Goal: Task Accomplishment & Management: Manage account settings

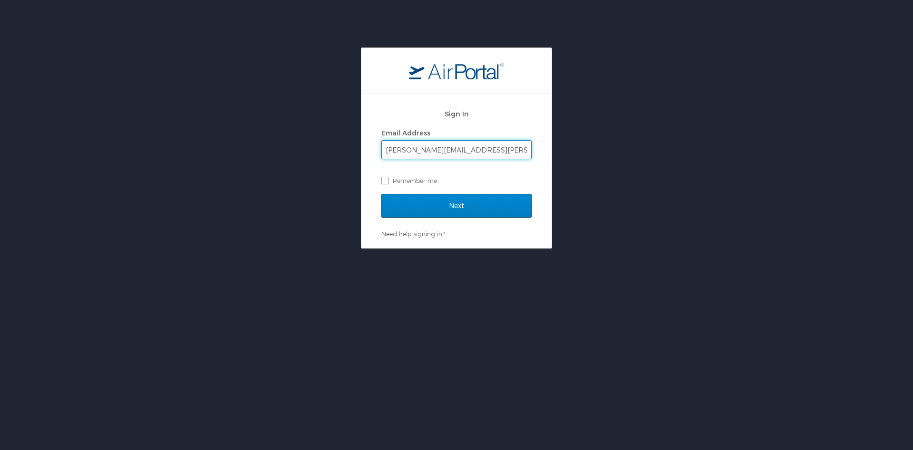
type input "christine.harvey@i3-corps.com"
click at [449, 203] on input "Next" at bounding box center [456, 206] width 150 height 24
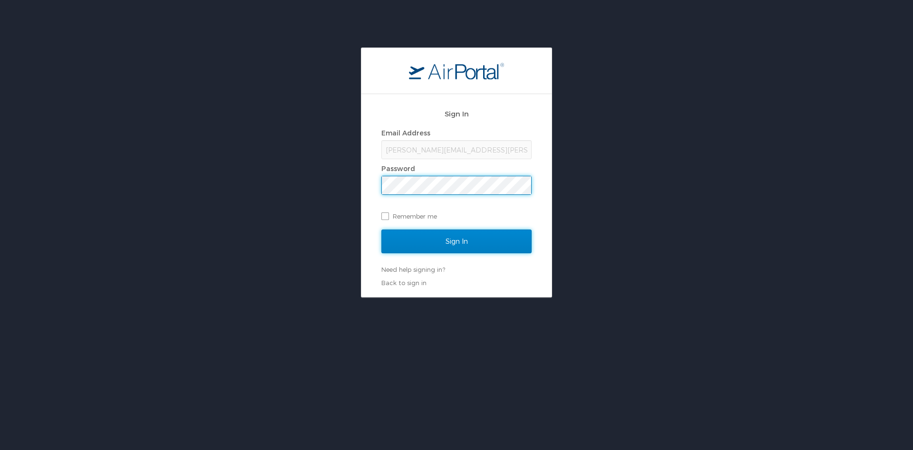
click at [481, 242] on input "Sign In" at bounding box center [456, 242] width 150 height 24
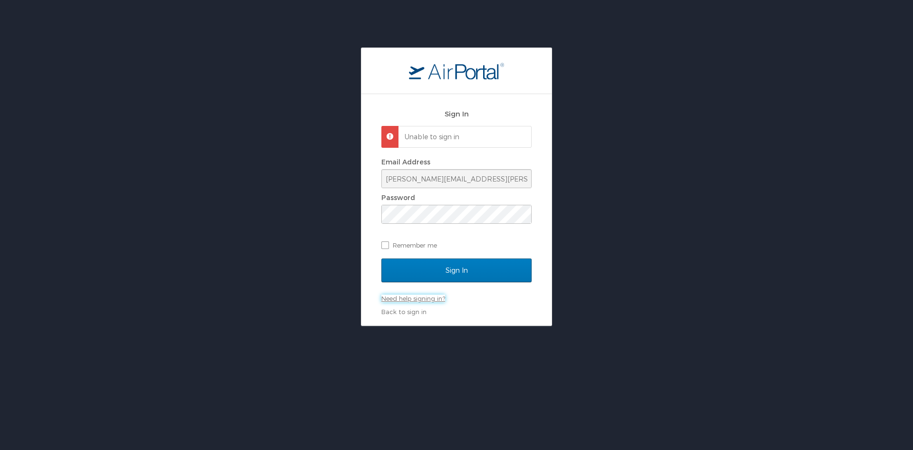
click at [404, 298] on link "Need help signing in?" at bounding box center [413, 299] width 64 height 8
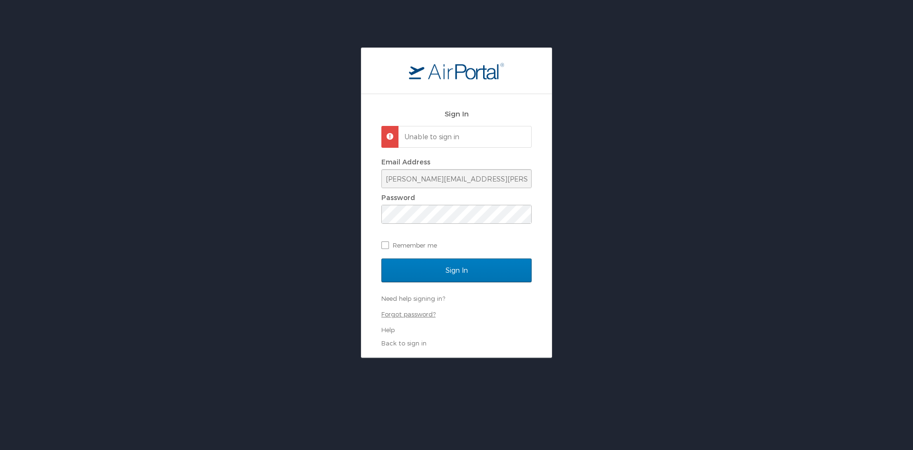
click at [403, 316] on link "Forgot password?" at bounding box center [408, 315] width 54 height 8
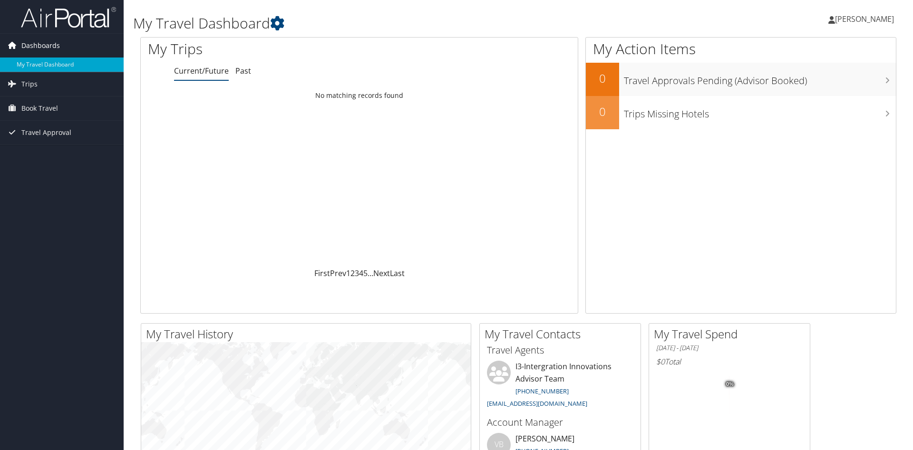
click at [27, 45] on span "Dashboards" at bounding box center [40, 46] width 39 height 24
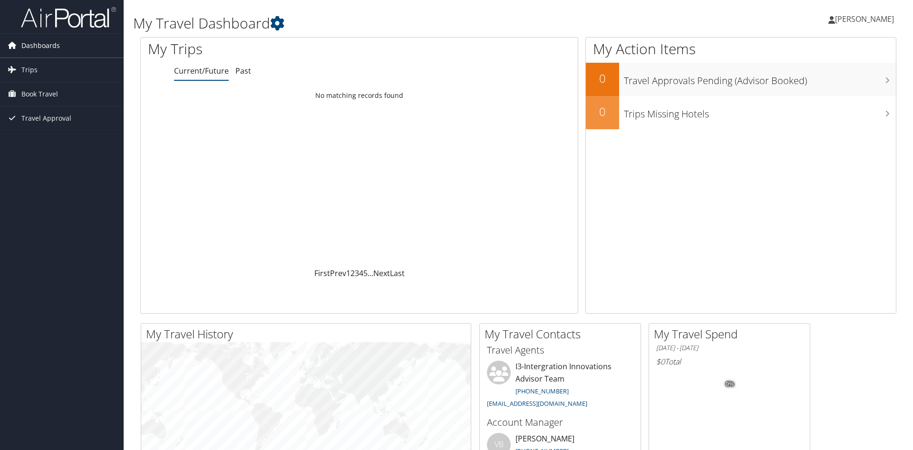
click at [36, 45] on span "Dashboards" at bounding box center [40, 46] width 39 height 24
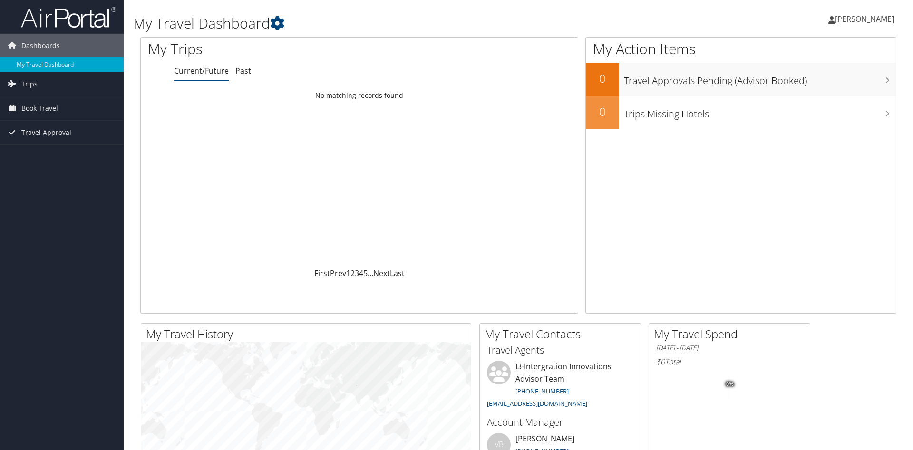
click at [841, 19] on span "[PERSON_NAME]" at bounding box center [864, 19] width 59 height 10
click at [828, 85] on link "View Travel Profile" at bounding box center [841, 85] width 106 height 16
click at [32, 133] on span "Travel Approval" at bounding box center [46, 133] width 50 height 24
click at [28, 110] on span "Book Travel" at bounding box center [39, 109] width 37 height 24
click at [28, 87] on span "Trips" at bounding box center [29, 84] width 16 height 24
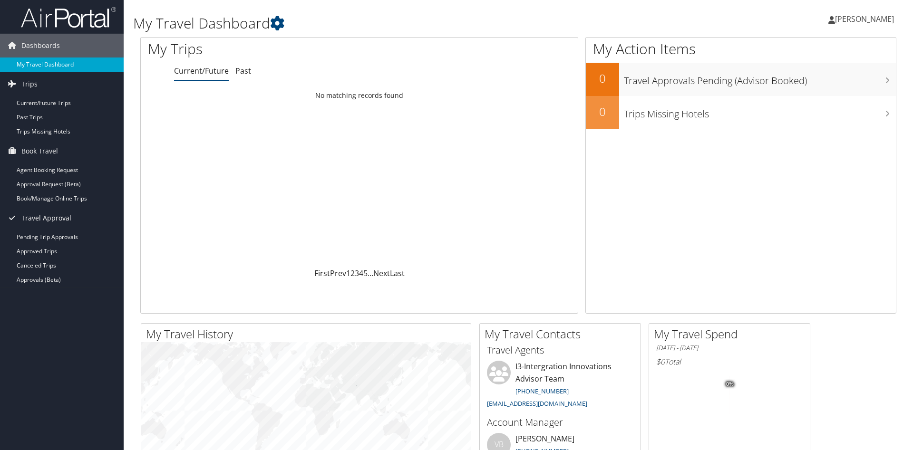
click at [35, 66] on link "My Travel Dashboard" at bounding box center [62, 65] width 124 height 14
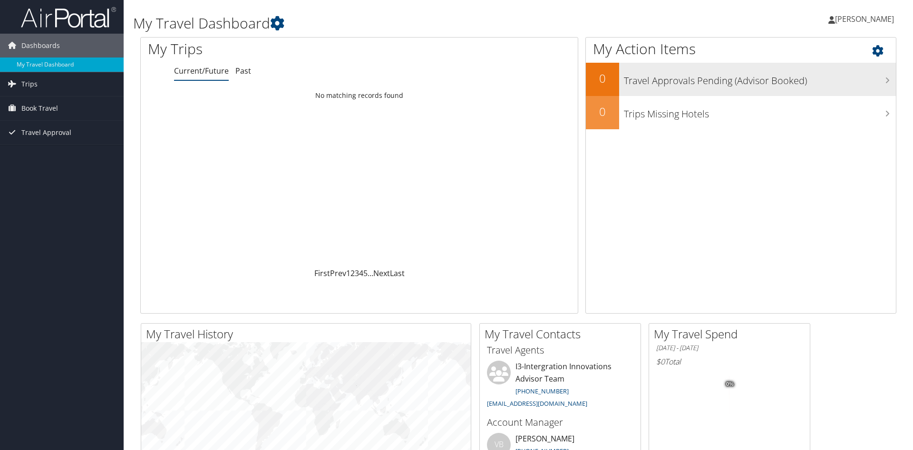
click at [888, 81] on icon at bounding box center [887, 81] width 5 height 8
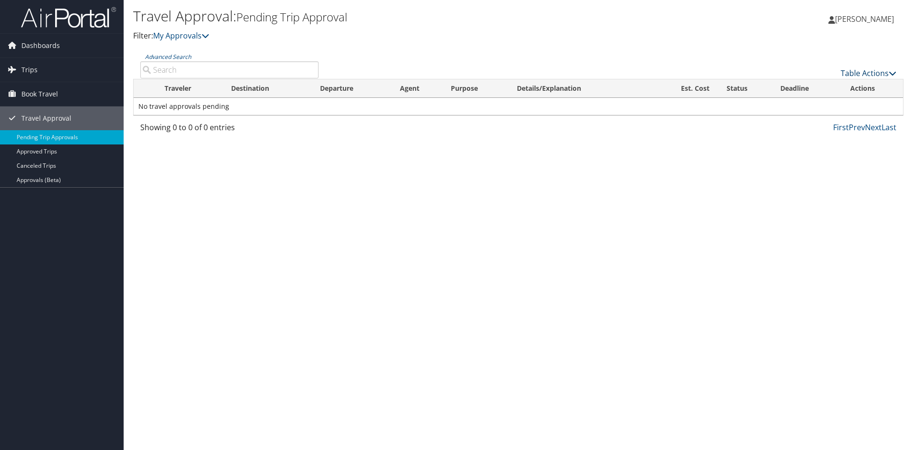
click at [891, 75] on icon at bounding box center [893, 73] width 8 height 8
drag, startPoint x: 406, startPoint y: 193, endPoint x: 400, endPoint y: 185, distance: 9.6
click at [401, 189] on div at bounding box center [456, 225] width 913 height 450
click at [202, 35] on link "My Approvals" at bounding box center [181, 35] width 56 height 10
click at [207, 36] on icon at bounding box center [206, 36] width 8 height 8
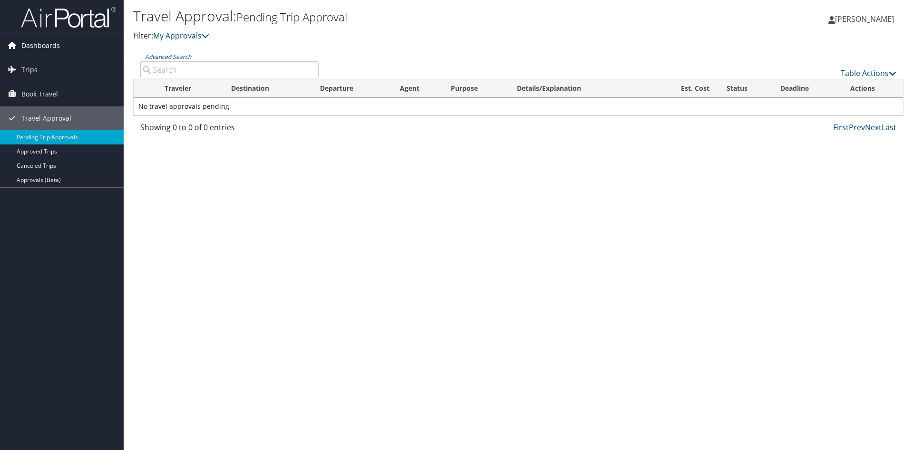
click at [29, 46] on span "Dashboards" at bounding box center [40, 46] width 39 height 24
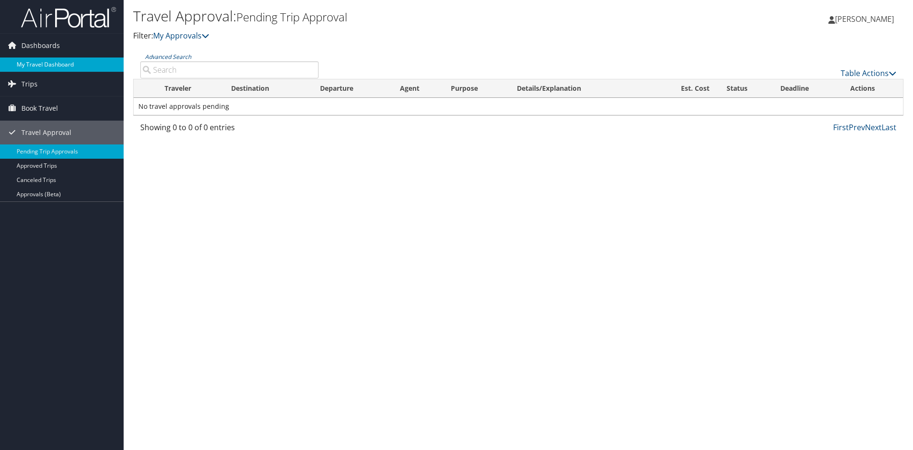
click at [57, 67] on link "My Travel Dashboard" at bounding box center [62, 65] width 124 height 14
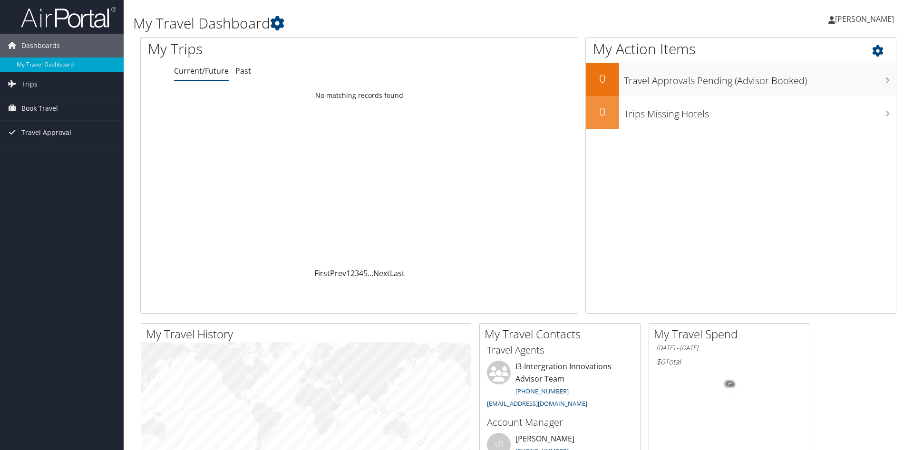
click at [870, 50] on h1 "My Action Items" at bounding box center [741, 49] width 310 height 20
click at [879, 50] on icon at bounding box center [886, 48] width 28 height 16
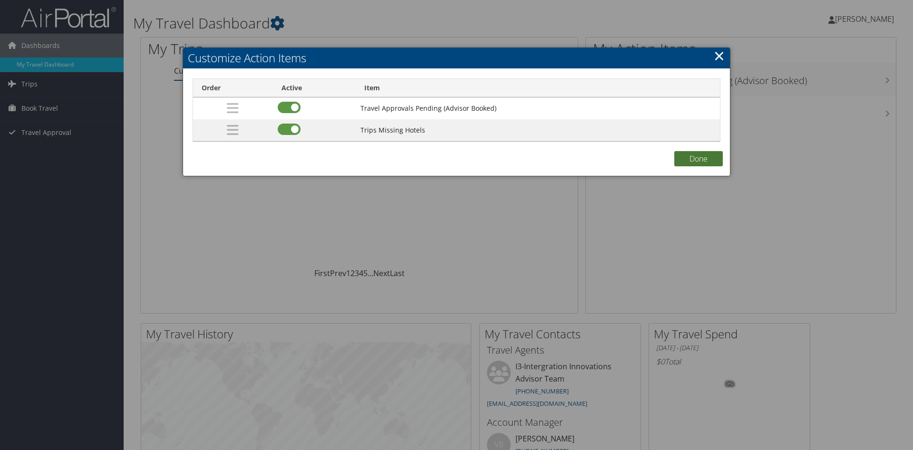
click at [708, 163] on button "Done" at bounding box center [698, 158] width 49 height 15
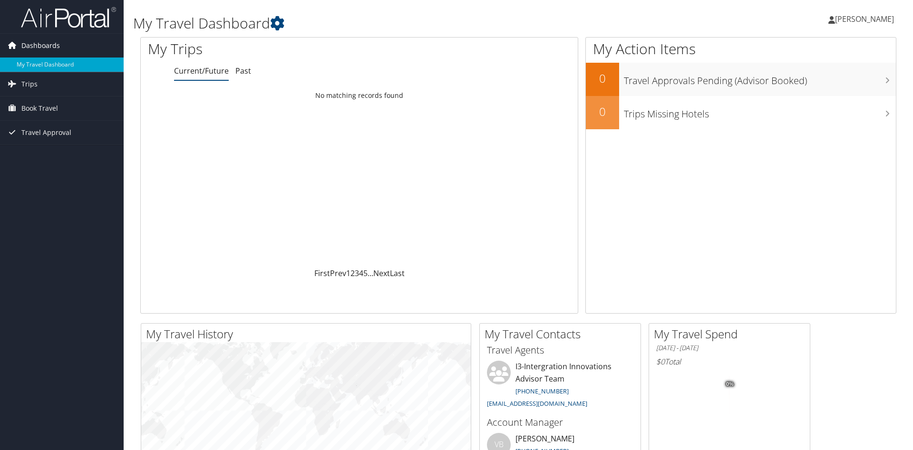
click at [21, 46] on span "Dashboards" at bounding box center [40, 46] width 39 height 24
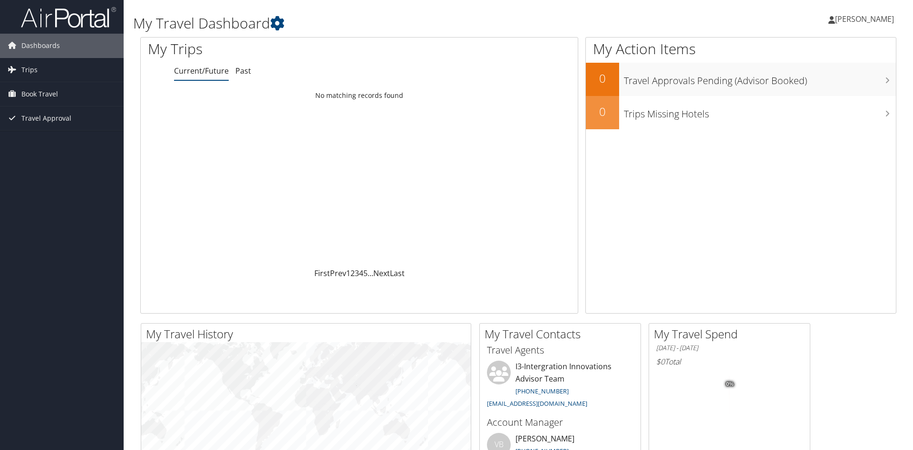
click at [850, 20] on span "[PERSON_NAME]" at bounding box center [864, 19] width 59 height 10
click at [817, 50] on link "My Settings" at bounding box center [841, 52] width 106 height 16
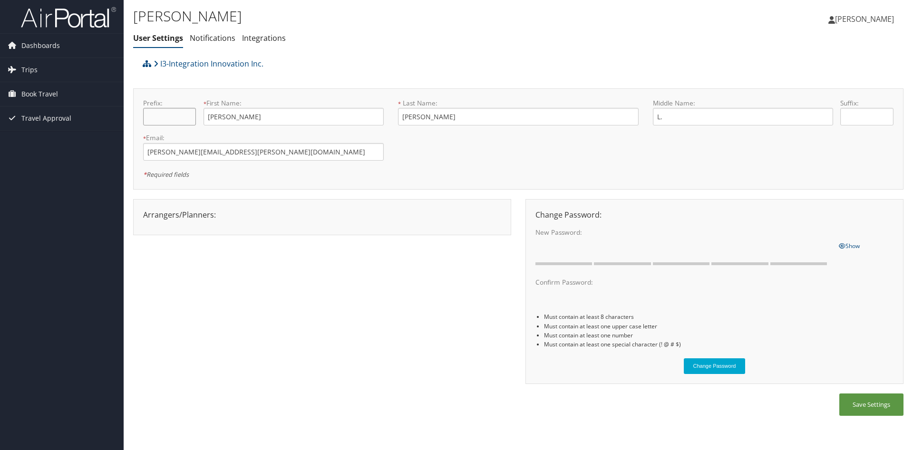
click at [154, 117] on input "text" at bounding box center [169, 117] width 53 height 18
type input "Dr."
click at [882, 410] on button "Save Settings" at bounding box center [872, 405] width 64 height 22
click at [43, 41] on span "Dashboards" at bounding box center [40, 46] width 39 height 24
click at [200, 32] on li "Notifications" at bounding box center [213, 38] width 46 height 17
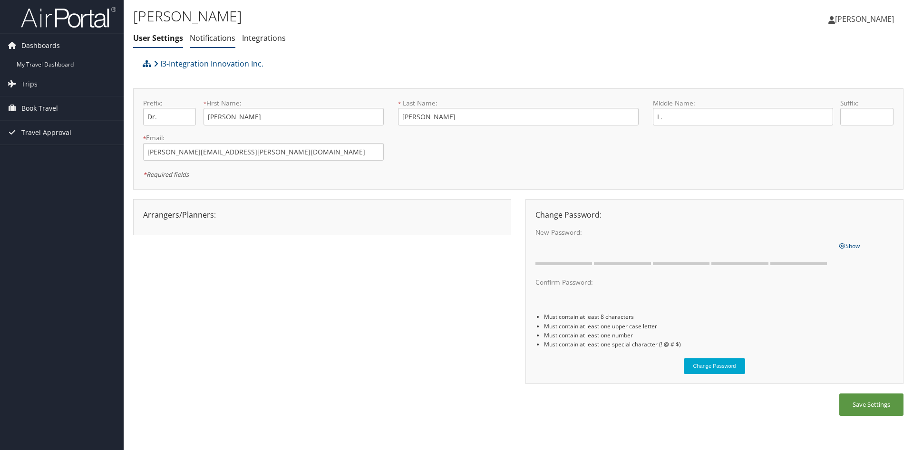
click at [200, 39] on link "Notifications" at bounding box center [213, 38] width 46 height 10
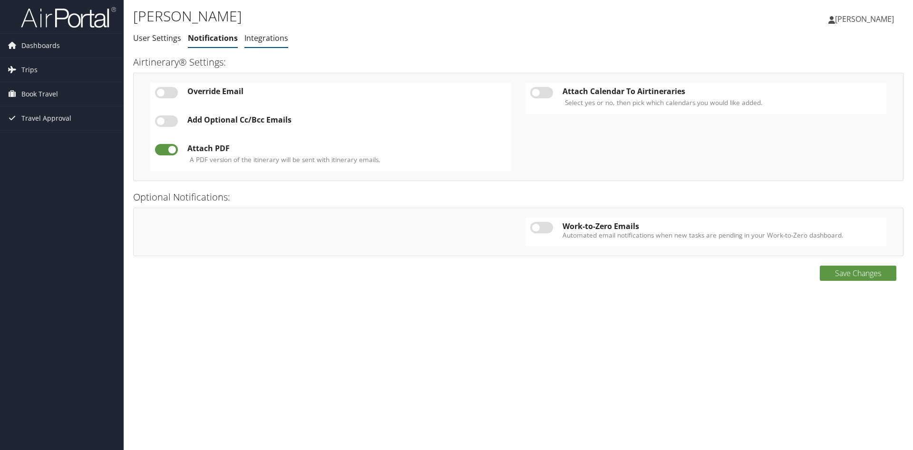
click at [262, 39] on link "Integrations" at bounding box center [266, 38] width 44 height 10
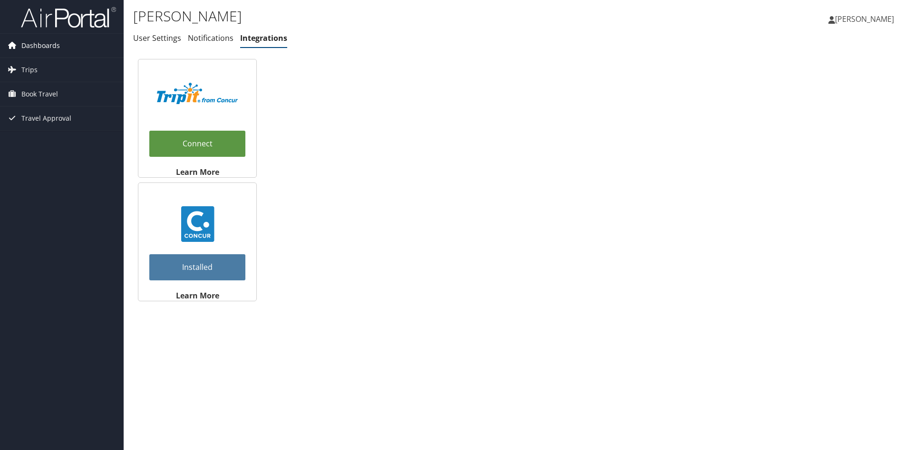
click at [41, 41] on span "Dashboards" at bounding box center [40, 46] width 39 height 24
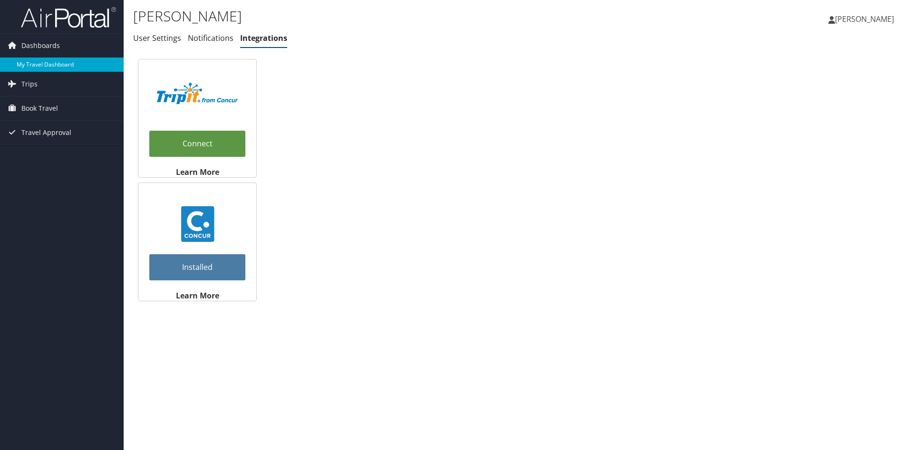
click at [36, 66] on link "My Travel Dashboard" at bounding box center [62, 65] width 124 height 14
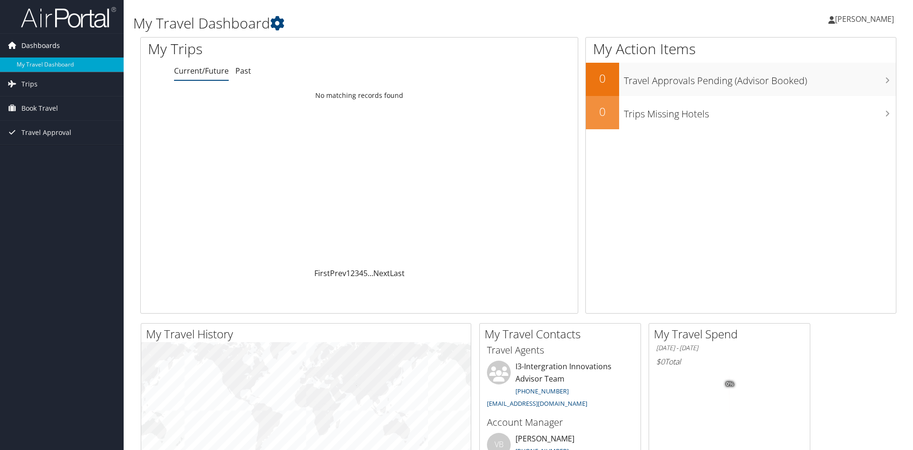
click at [48, 46] on span "Dashboards" at bounding box center [40, 46] width 39 height 24
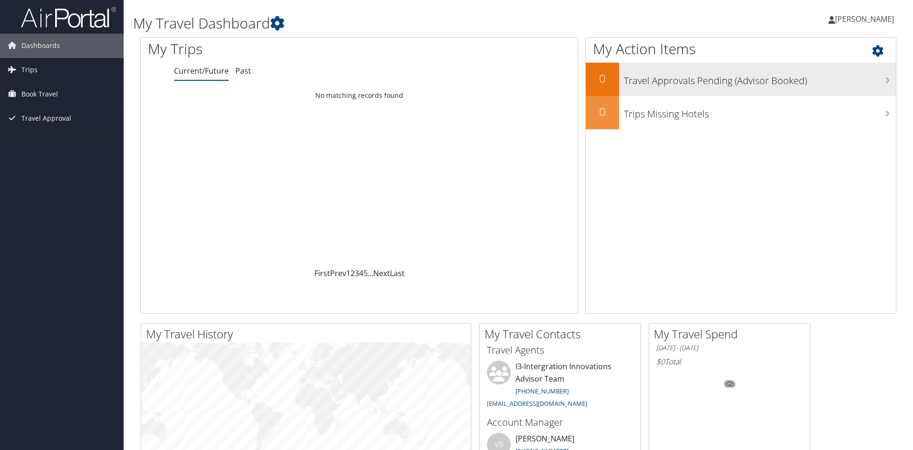
click at [888, 82] on icon at bounding box center [887, 81] width 5 height 8
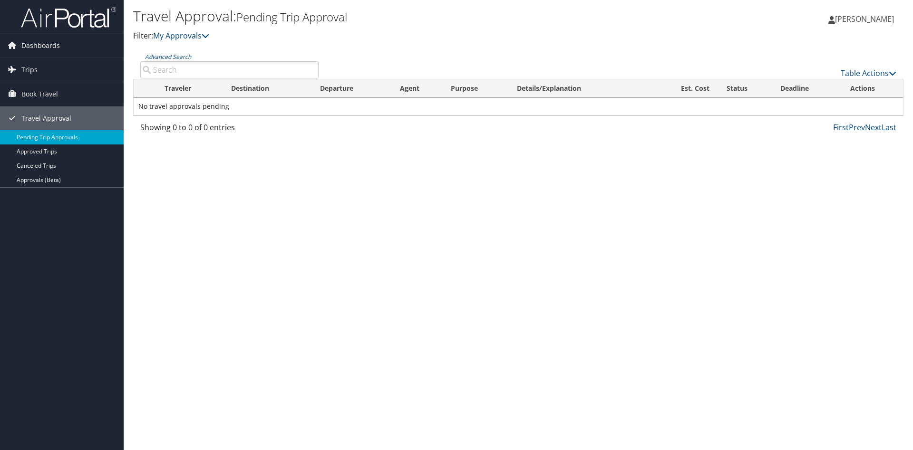
click at [164, 66] on input "Advanced Search" at bounding box center [229, 69] width 178 height 17
type input "credit card"
click at [18, 67] on icon at bounding box center [12, 69] width 14 height 14
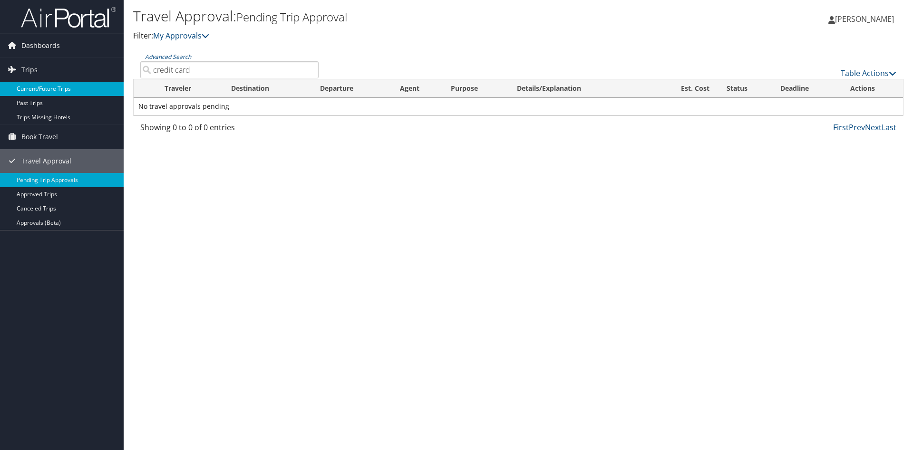
click at [35, 88] on link "Current/Future Trips" at bounding box center [62, 89] width 124 height 14
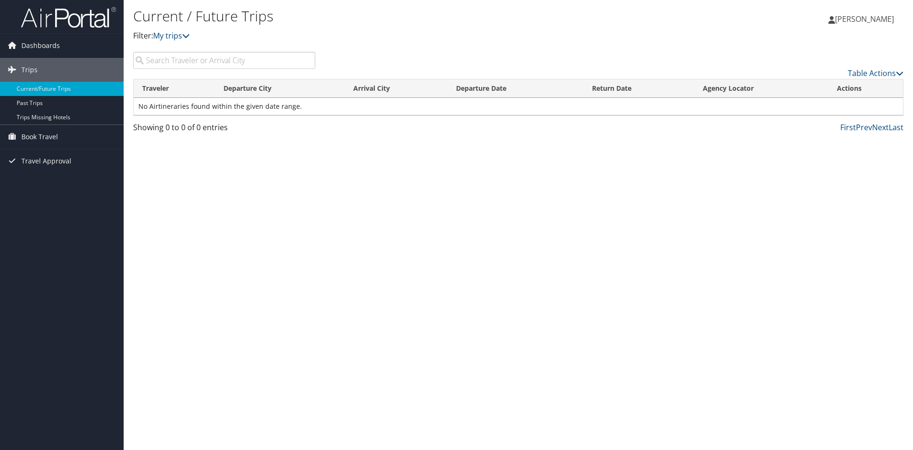
click at [180, 57] on input "search" at bounding box center [224, 60] width 182 height 17
type input "credit card"
click at [48, 46] on span "Dashboards" at bounding box center [40, 46] width 39 height 24
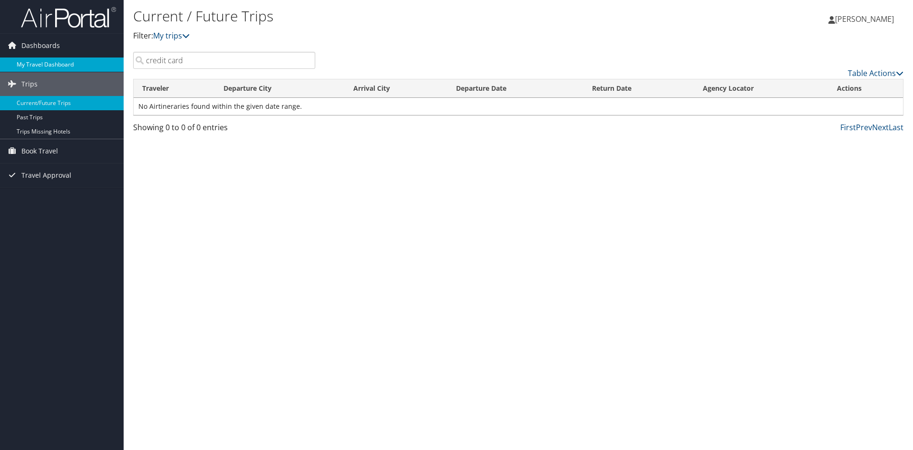
click at [44, 65] on link "My Travel Dashboard" at bounding box center [62, 65] width 124 height 14
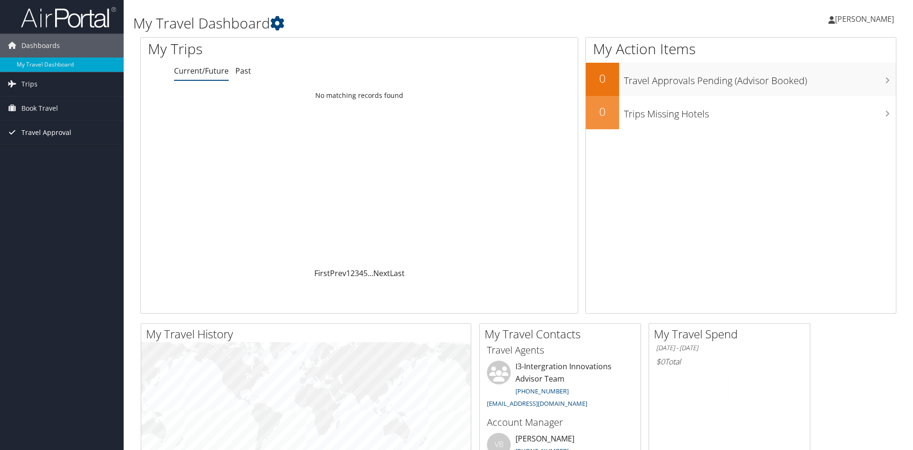
click at [27, 132] on span "Travel Approval" at bounding box center [46, 133] width 50 height 24
click at [44, 150] on link "Pending Trip Approvals" at bounding box center [62, 152] width 124 height 14
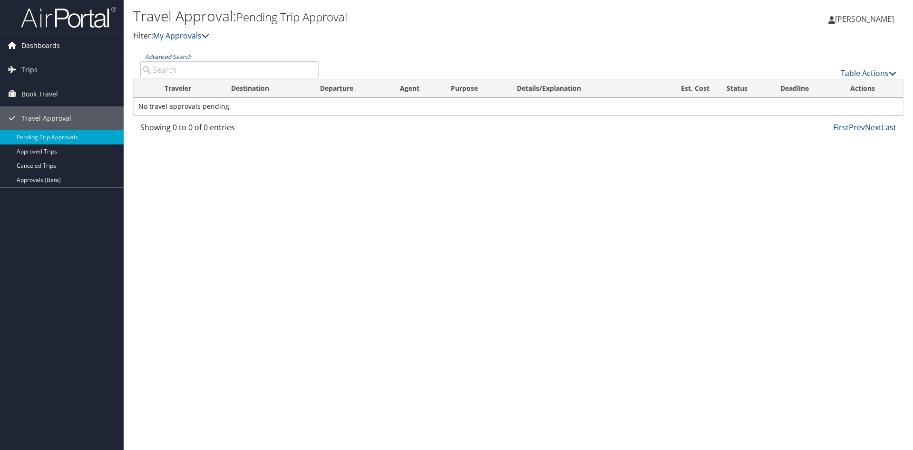
click at [48, 44] on span "Dashboards" at bounding box center [40, 46] width 39 height 24
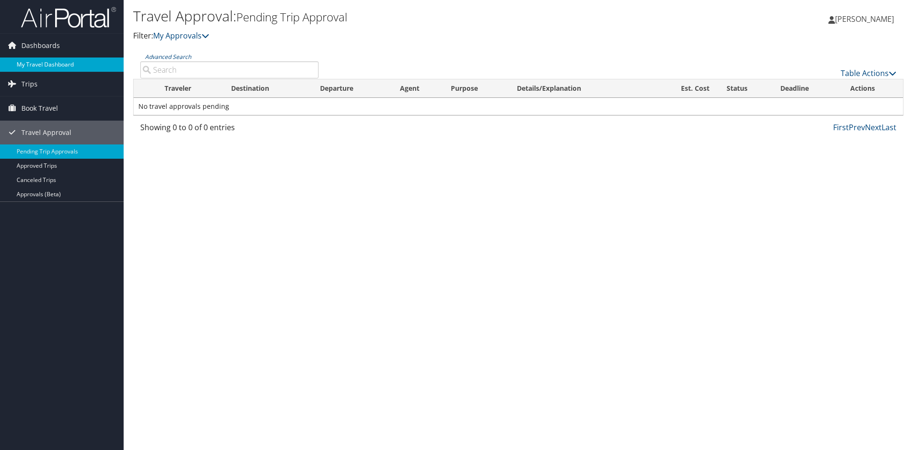
click at [60, 59] on link "My Travel Dashboard" at bounding box center [62, 65] width 124 height 14
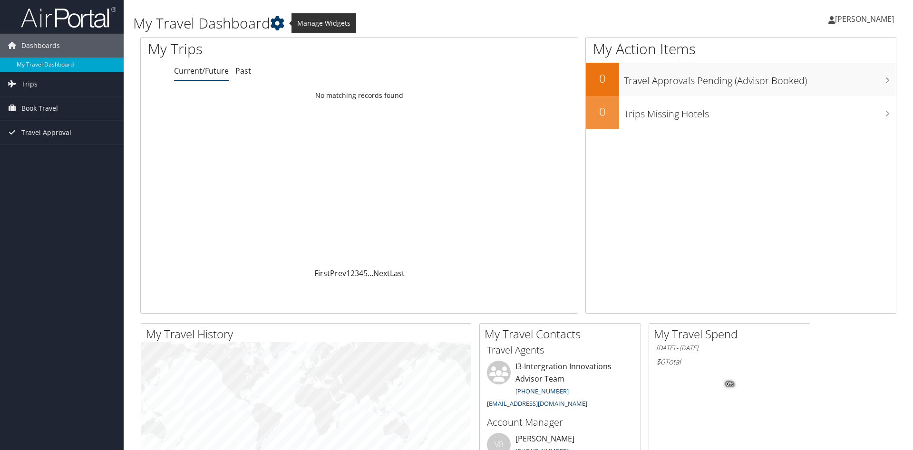
click at [281, 26] on icon at bounding box center [277, 23] width 14 height 14
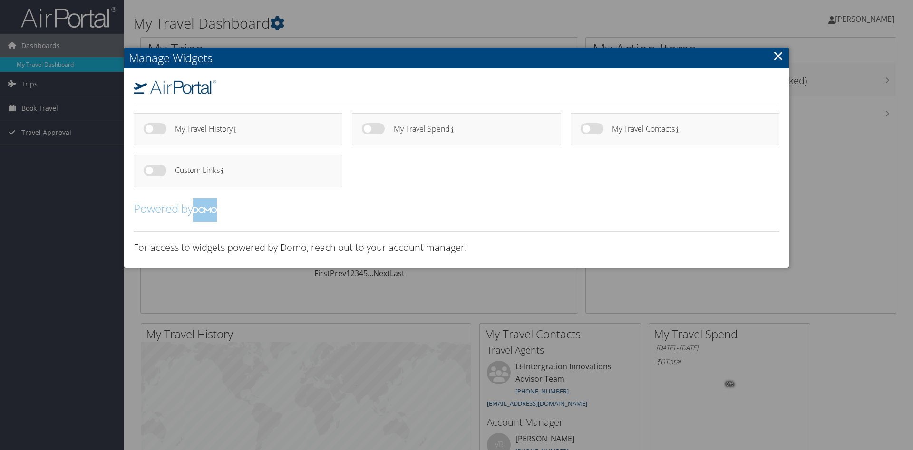
click at [381, 128] on label at bounding box center [373, 128] width 23 height 11
click at [373, 128] on input "checkbox" at bounding box center [370, 130] width 6 height 6
checkbox input "true"
click at [774, 55] on link "×" at bounding box center [778, 55] width 11 height 19
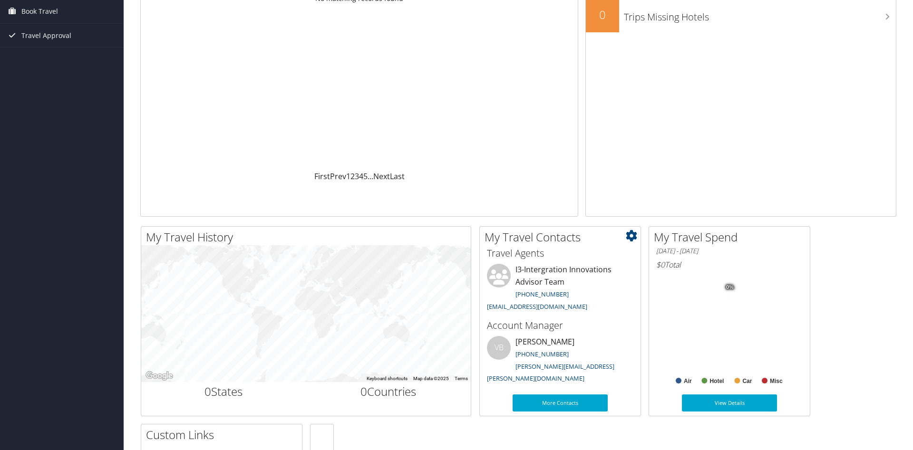
scroll to position [146, 0]
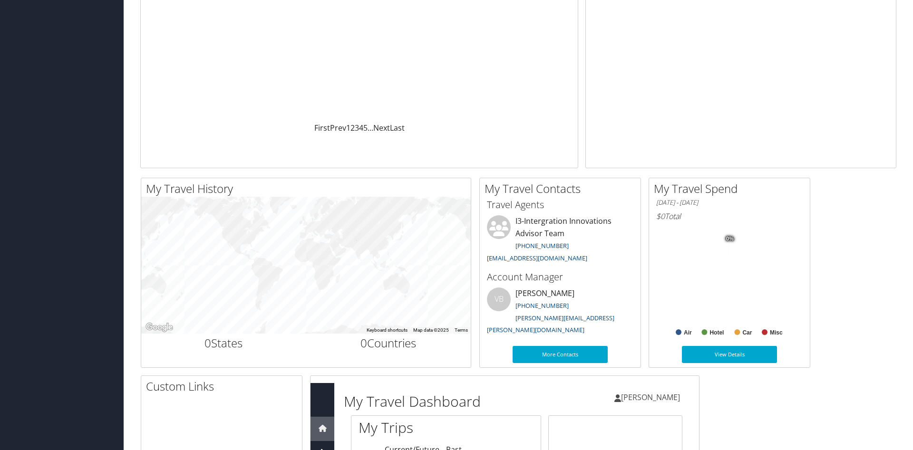
click at [653, 219] on div "01/01/2025 - 09/02/2025 $0 Total" at bounding box center [729, 211] width 161 height 29
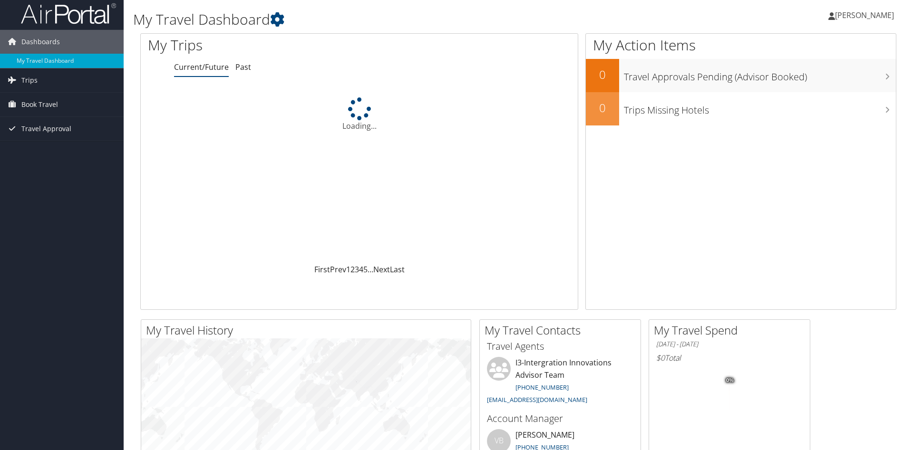
scroll to position [0, 0]
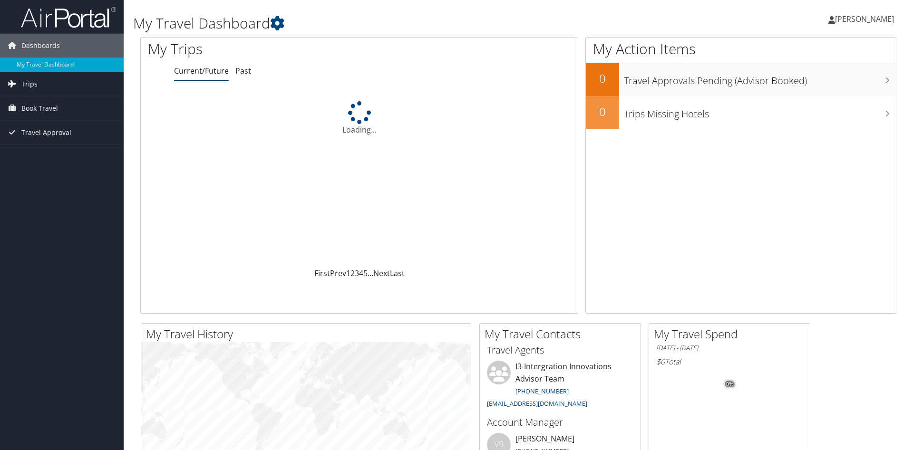
click at [27, 78] on span "Trips" at bounding box center [29, 84] width 16 height 24
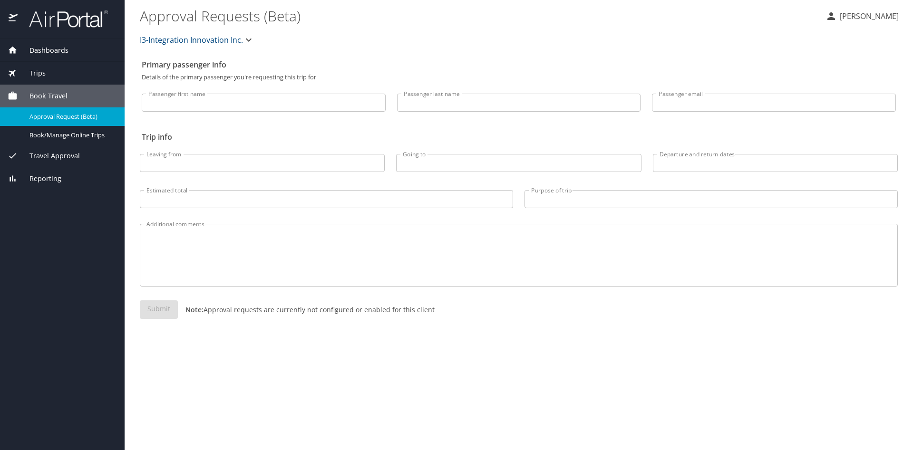
click at [896, 0] on div at bounding box center [456, 0] width 913 height 0
click at [49, 177] on span "Reporting" at bounding box center [40, 179] width 44 height 10
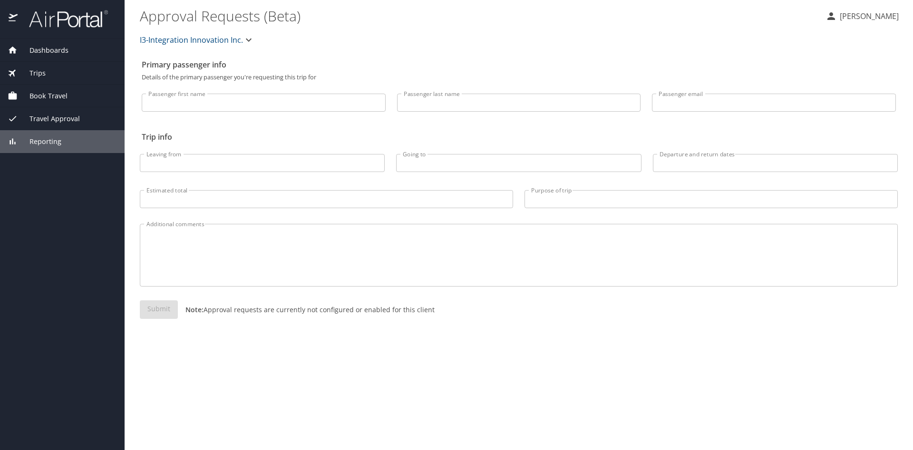
click at [62, 117] on span "Travel Approval" at bounding box center [49, 119] width 62 height 10
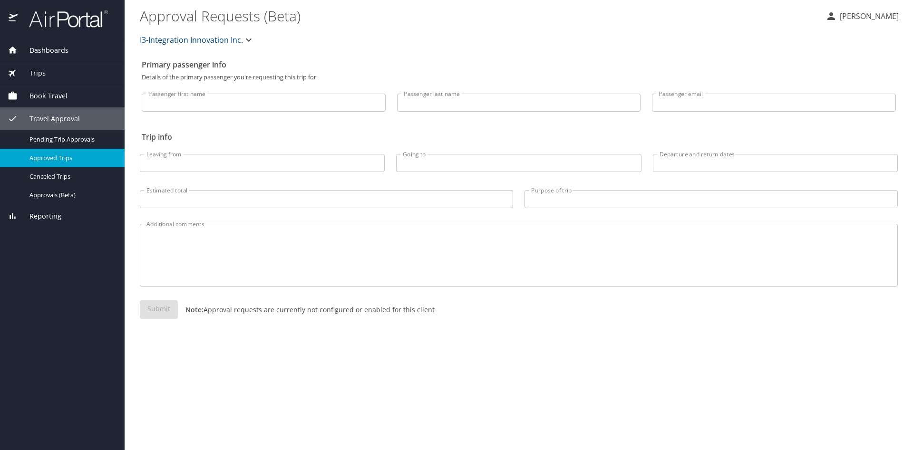
click at [63, 160] on span "Approved Trips" at bounding box center [71, 158] width 84 height 9
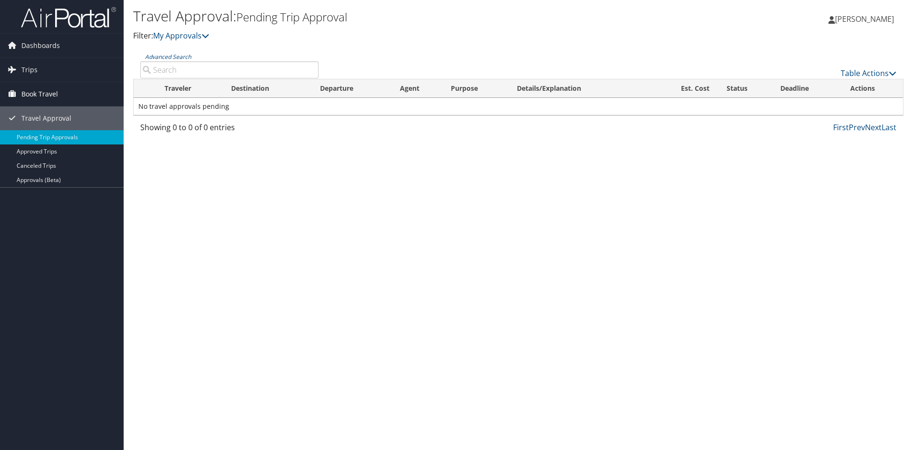
click at [32, 90] on span "Book Travel" at bounding box center [39, 94] width 37 height 24
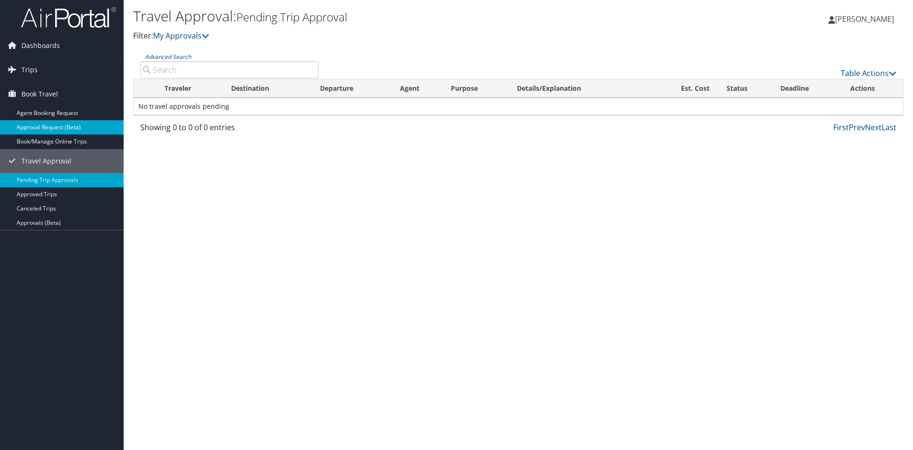
click at [42, 125] on link "Approval Request (Beta)" at bounding box center [62, 127] width 124 height 14
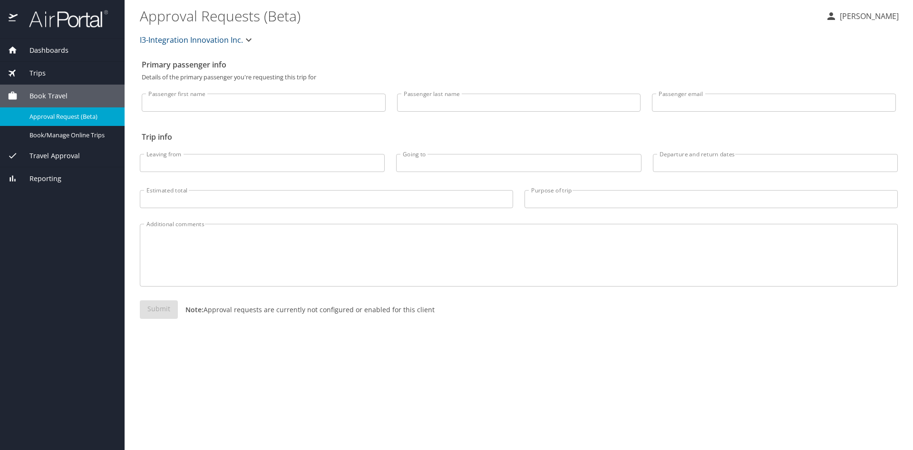
click at [27, 72] on span "Trips" at bounding box center [32, 73] width 28 height 10
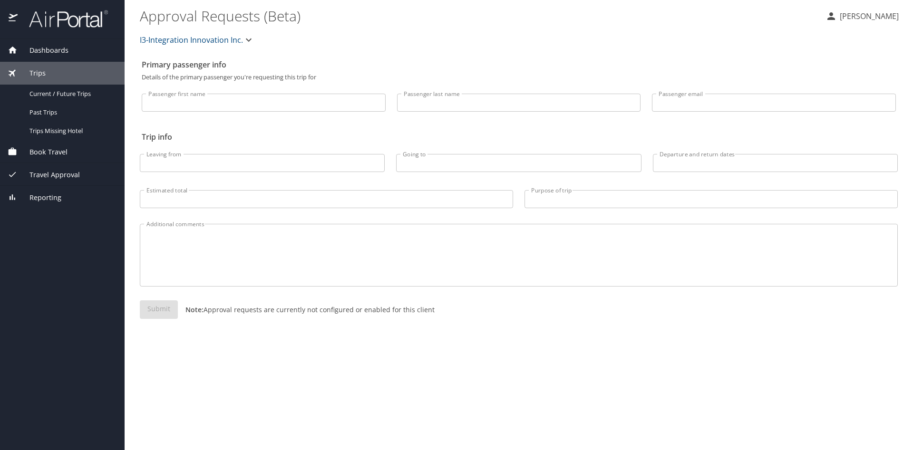
click at [53, 49] on span "Dashboards" at bounding box center [43, 50] width 51 height 10
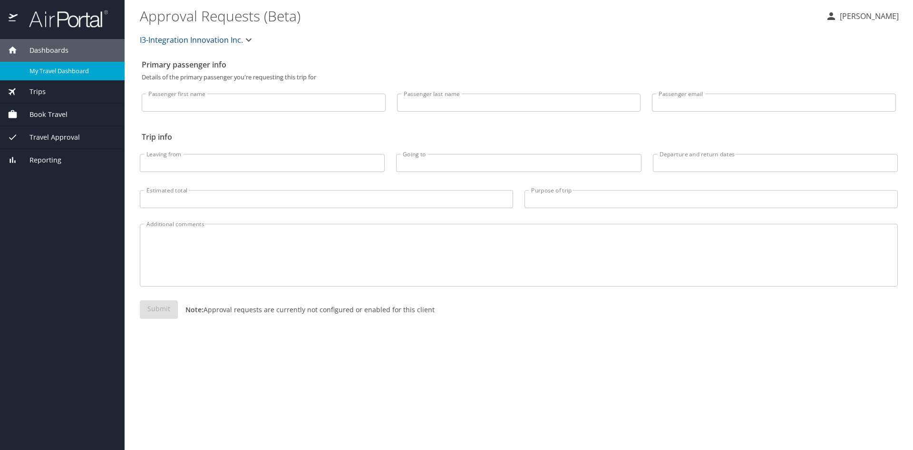
click at [72, 68] on span "My Travel Dashboard" at bounding box center [71, 71] width 84 height 9
